Goal: Consume media (video, audio): Consume media (video, audio)

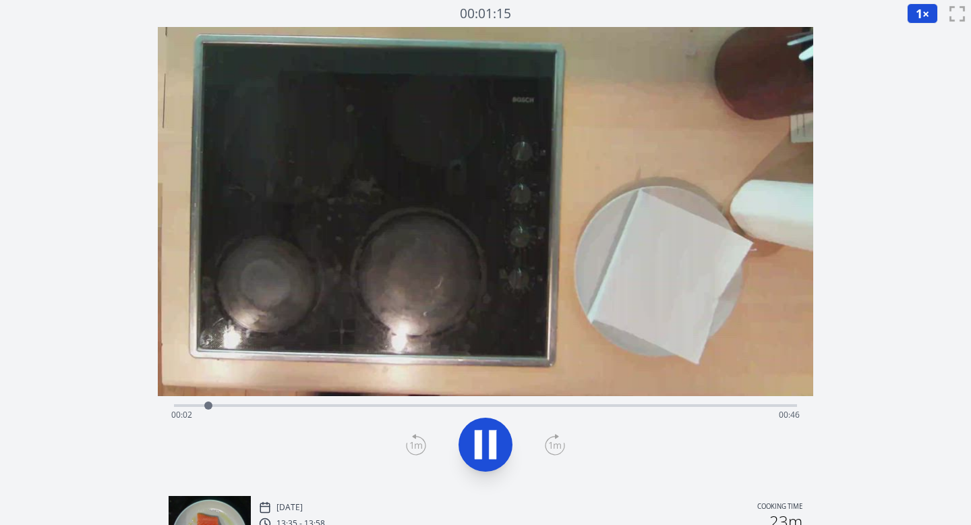
click at [492, 440] on icon at bounding box center [492, 444] width 7 height 29
click at [492, 440] on icon at bounding box center [486, 445] width 38 height 38
click at [920, 13] on span "1" at bounding box center [919, 13] width 7 height 16
click at [923, 36] on li "0.25×" at bounding box center [926, 33] width 38 height 22
click at [470, 441] on icon at bounding box center [486, 445] width 38 height 38
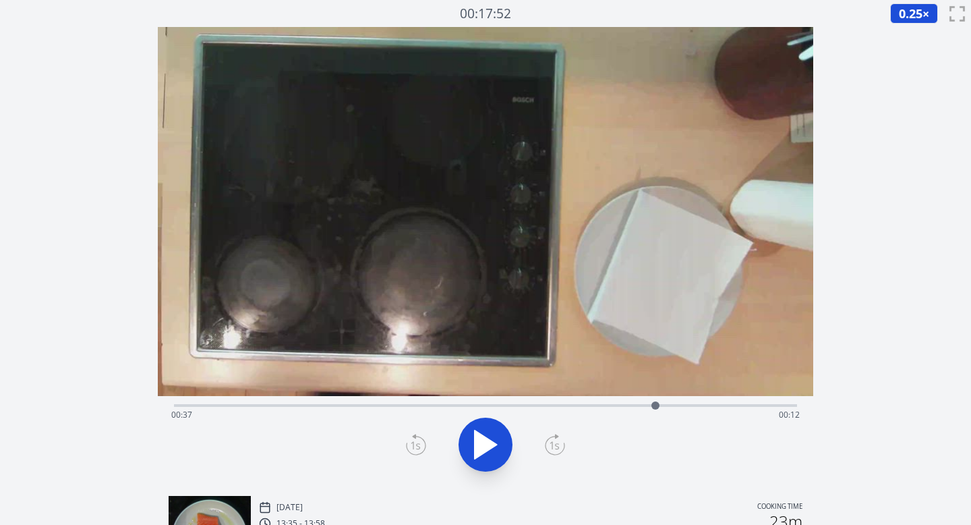
click at [412, 443] on icon at bounding box center [416, 445] width 20 height 22
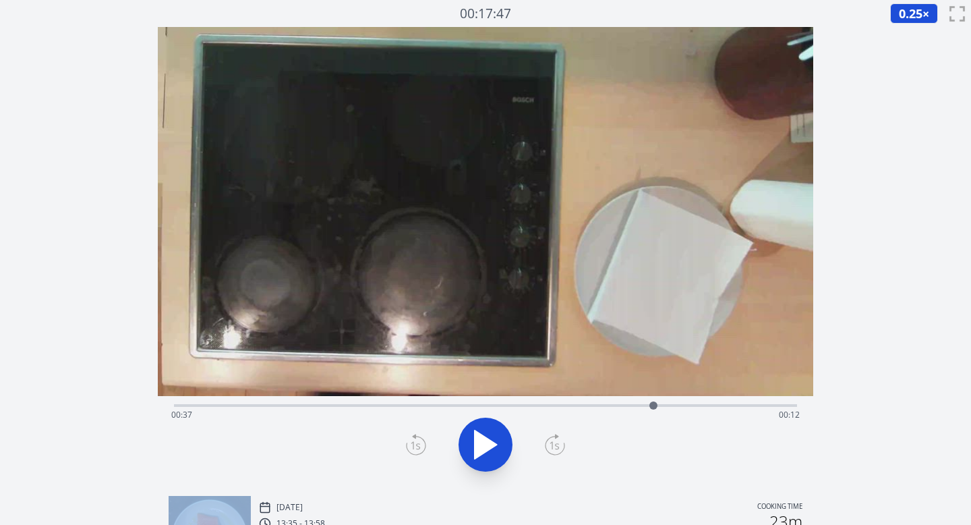
click at [412, 443] on icon at bounding box center [416, 445] width 20 height 22
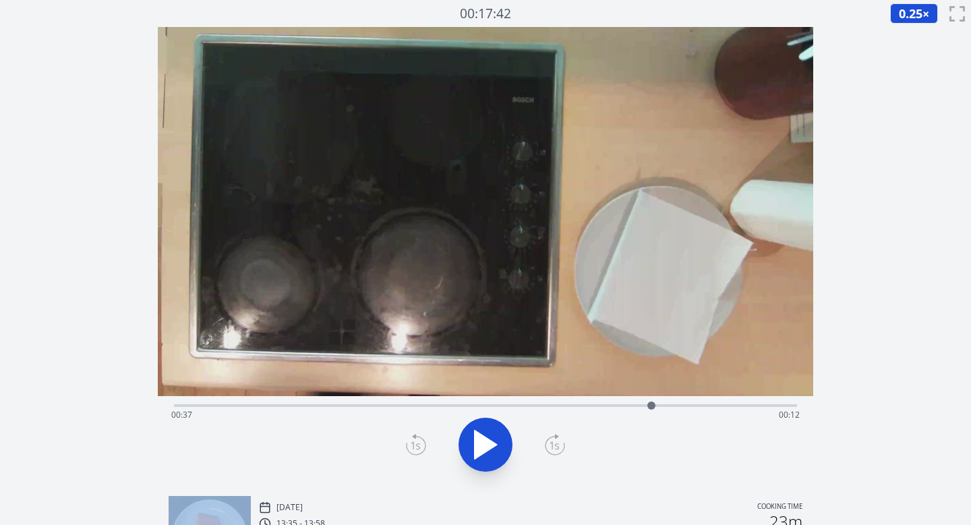
click at [412, 443] on icon at bounding box center [416, 445] width 20 height 22
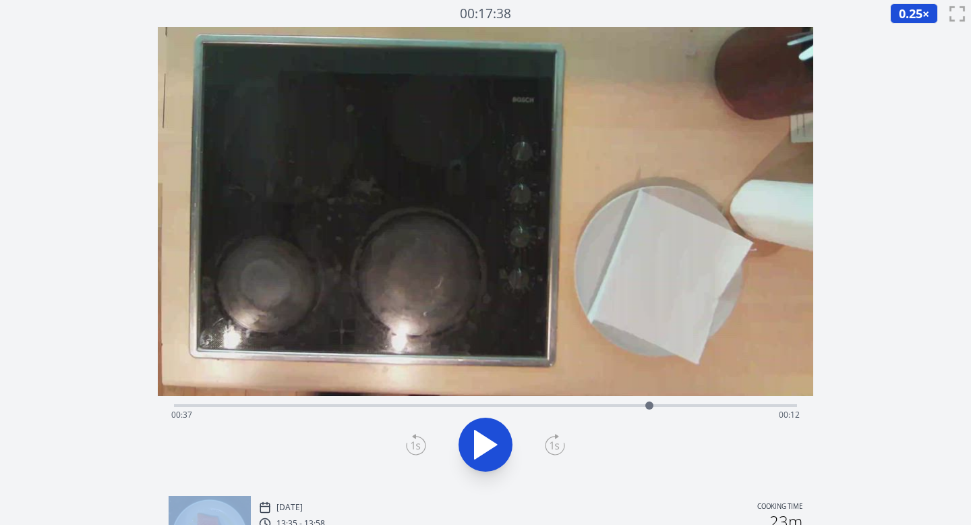
click at [412, 443] on icon at bounding box center [416, 445] width 20 height 22
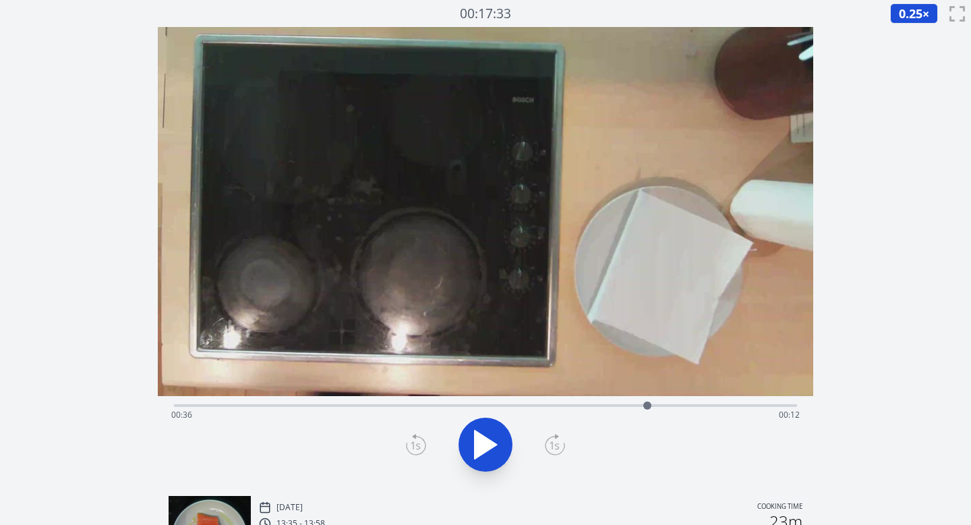
click at [568, 446] on div at bounding box center [486, 444] width 640 height 65
click at [553, 447] on icon at bounding box center [555, 445] width 20 height 22
click at [488, 451] on icon at bounding box center [486, 445] width 38 height 38
click at [488, 449] on icon at bounding box center [486, 445] width 38 height 38
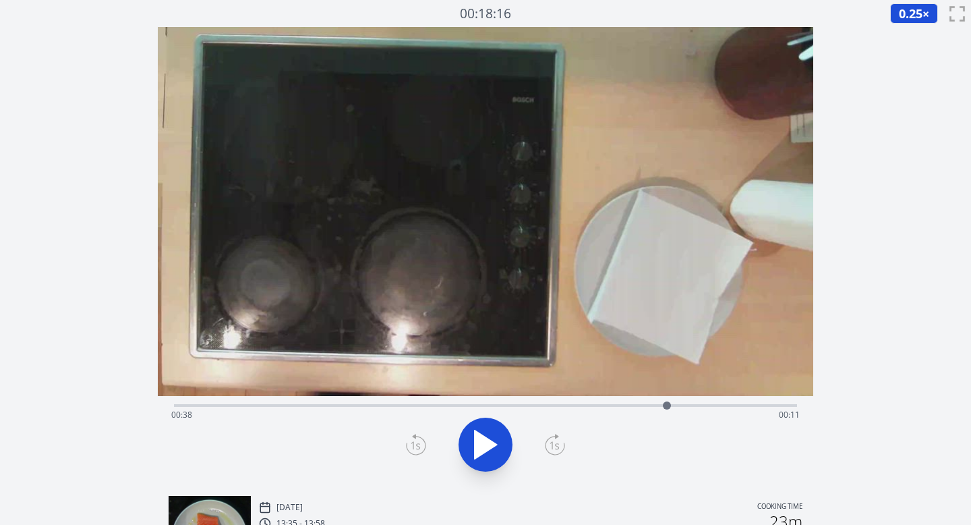
click at [499, 444] on icon at bounding box center [486, 445] width 38 height 38
click at [496, 440] on icon at bounding box center [486, 445] width 38 height 38
click at [486, 444] on icon at bounding box center [486, 444] width 22 height 28
click at [485, 435] on icon at bounding box center [486, 445] width 38 height 38
click at [409, 442] on icon at bounding box center [416, 445] width 20 height 22
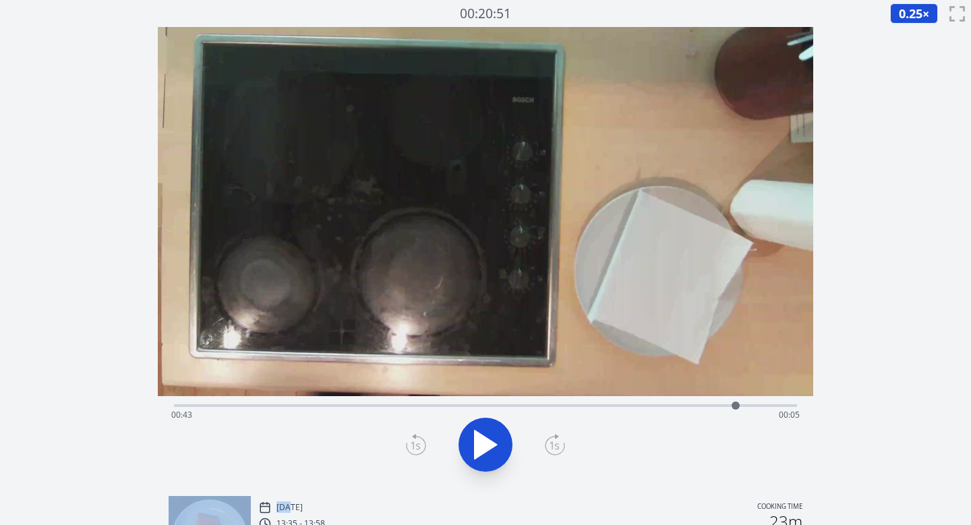
click at [409, 442] on icon at bounding box center [416, 445] width 20 height 22
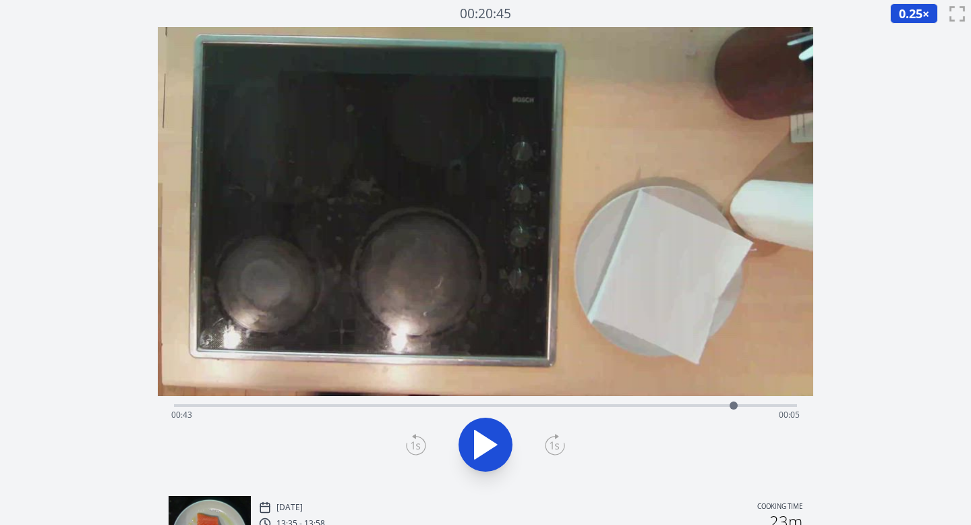
click at [556, 438] on icon at bounding box center [555, 445] width 20 height 22
click at [487, 452] on icon at bounding box center [486, 445] width 38 height 38
click at [440, 397] on div "Time elapsed: 00:44 Time remaining: 00:05" at bounding box center [486, 404] width 624 height 16
click at [394, 405] on div "Time elapsed: 00:21 Time remaining: 00:28" at bounding box center [485, 415] width 629 height 22
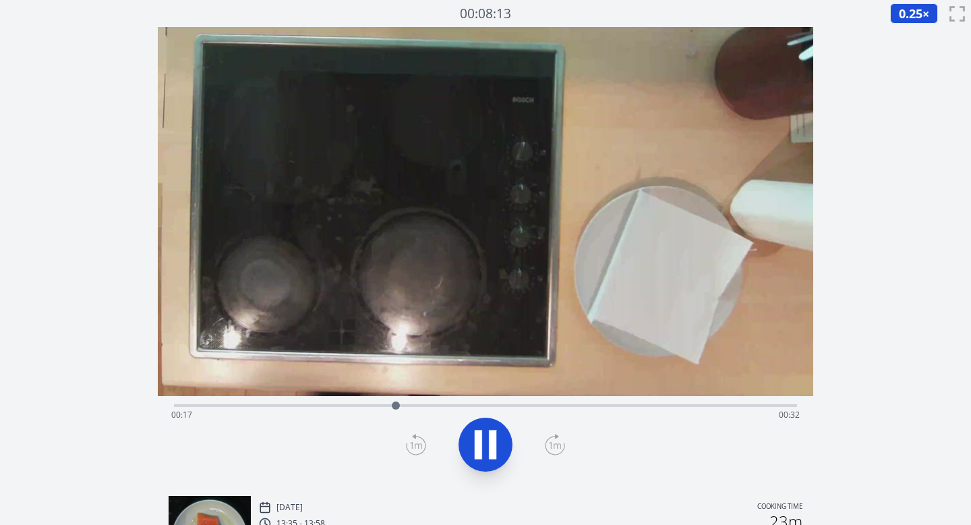
click at [366, 405] on div "Time elapsed: 00:17 Time remaining: 00:32" at bounding box center [485, 415] width 629 height 22
click at [346, 401] on div "Time elapsed: 00:15 Time remaining: 00:34" at bounding box center [486, 404] width 624 height 16
click at [336, 405] on div "Time elapsed: 00:13 Time remaining: 00:35" at bounding box center [485, 415] width 629 height 22
click at [490, 442] on icon at bounding box center [492, 444] width 7 height 29
click at [410, 448] on icon at bounding box center [416, 445] width 20 height 22
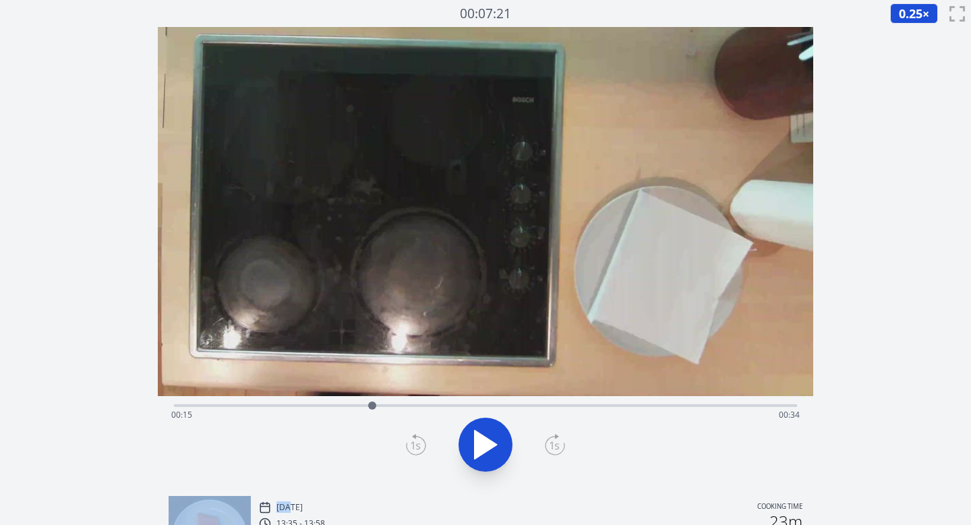
click at [410, 448] on icon at bounding box center [416, 445] width 20 height 22
click at [468, 409] on div "Time elapsed: 00:15 Time remaining: 00:34" at bounding box center [485, 415] width 629 height 22
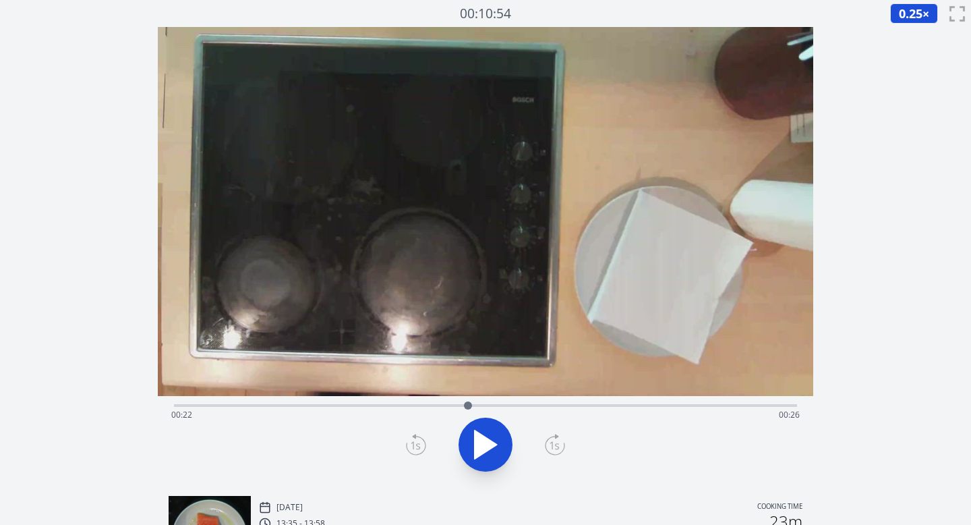
click at [505, 407] on div "Time elapsed: 00:22 Time remaining: 00:26" at bounding box center [485, 415] width 629 height 22
click at [523, 406] on div "Time elapsed: 00:25 Time remaining: 00:23" at bounding box center [485, 415] width 629 height 22
click at [546, 401] on div "Time elapsed: 00:27 Time remaining: 00:22" at bounding box center [486, 404] width 624 height 16
click at [622, 411] on div "Time elapsed: 00:29 Time remaining: 00:20" at bounding box center [485, 415] width 629 height 22
click at [634, 405] on div "Time elapsed: 00:34 Time remaining: 00:14" at bounding box center [485, 415] width 629 height 22
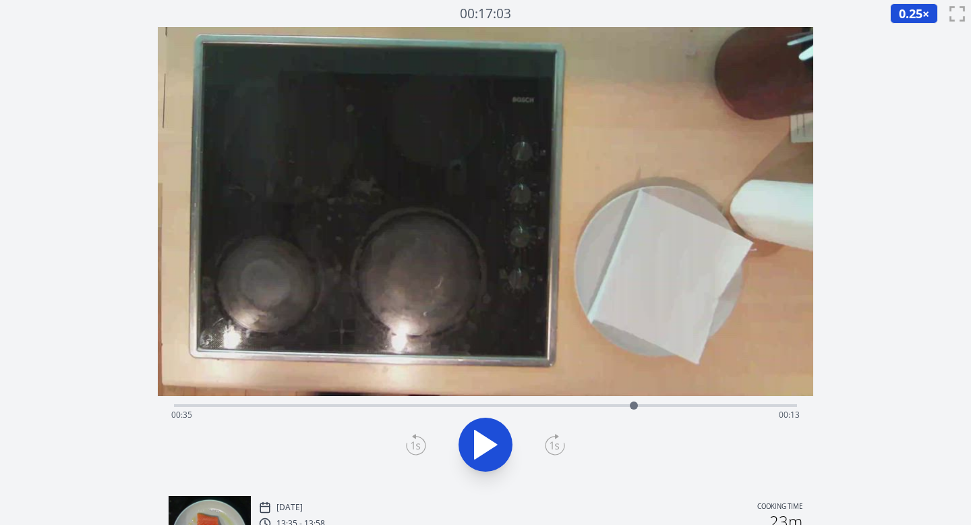
click at [665, 405] on div "Time elapsed: 00:35 Time remaining: 00:13" at bounding box center [485, 415] width 629 height 22
click at [676, 406] on div "Time elapsed: 00:38 Time remaining: 00:11" at bounding box center [485, 415] width 629 height 22
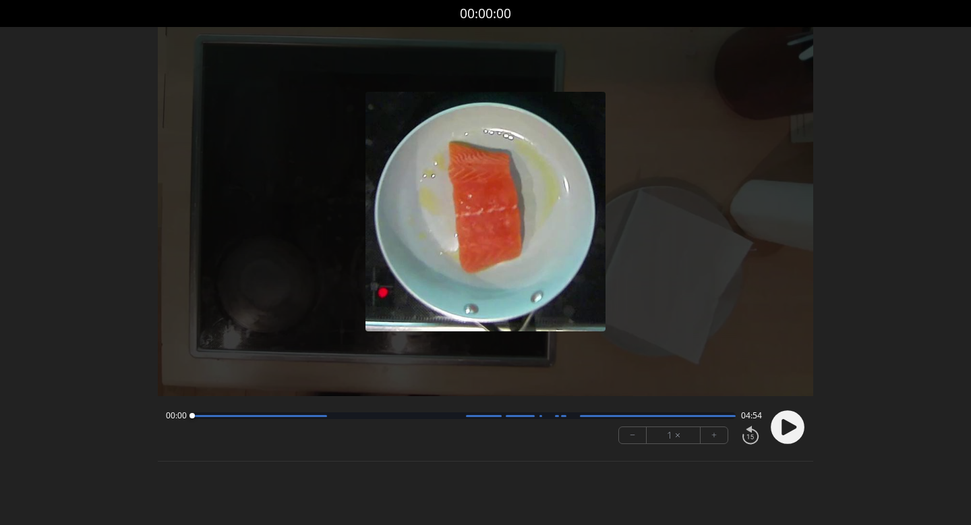
click at [782, 423] on icon at bounding box center [789, 427] width 15 height 16
click at [721, 440] on button "+" at bounding box center [714, 435] width 27 height 16
